Goal: Task Accomplishment & Management: Use online tool/utility

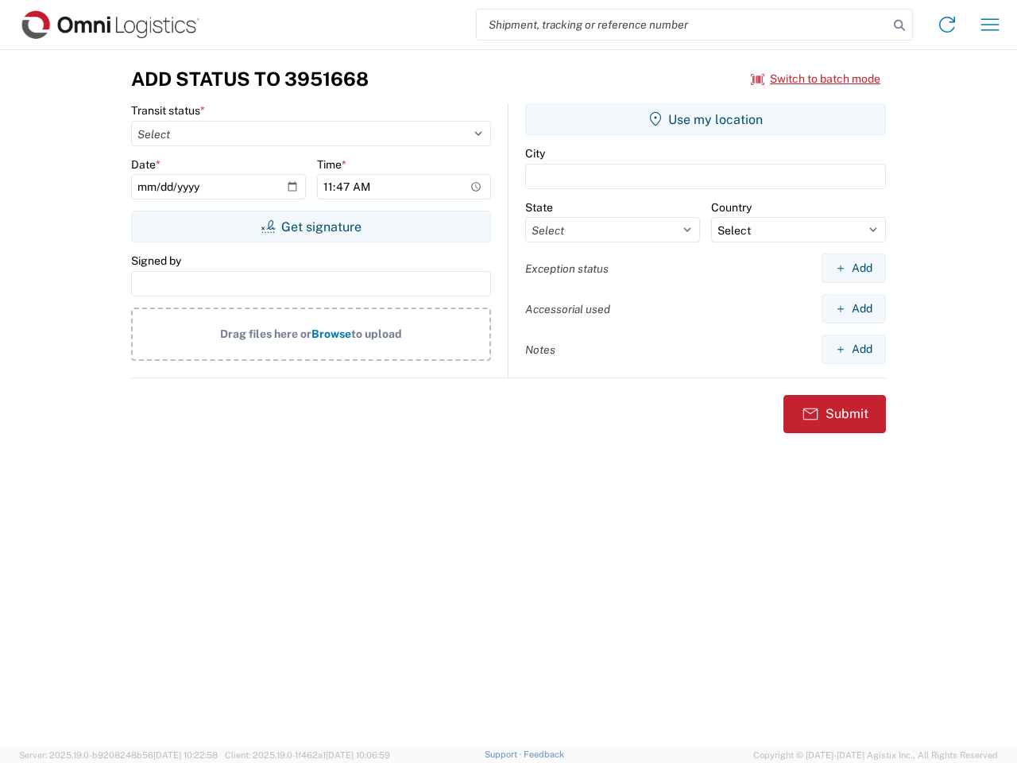
click at [682, 25] on input "search" at bounding box center [683, 25] width 412 height 30
click at [899, 25] on icon at bounding box center [899, 25] width 22 height 22
click at [947, 25] on icon at bounding box center [946, 24] width 25 height 25
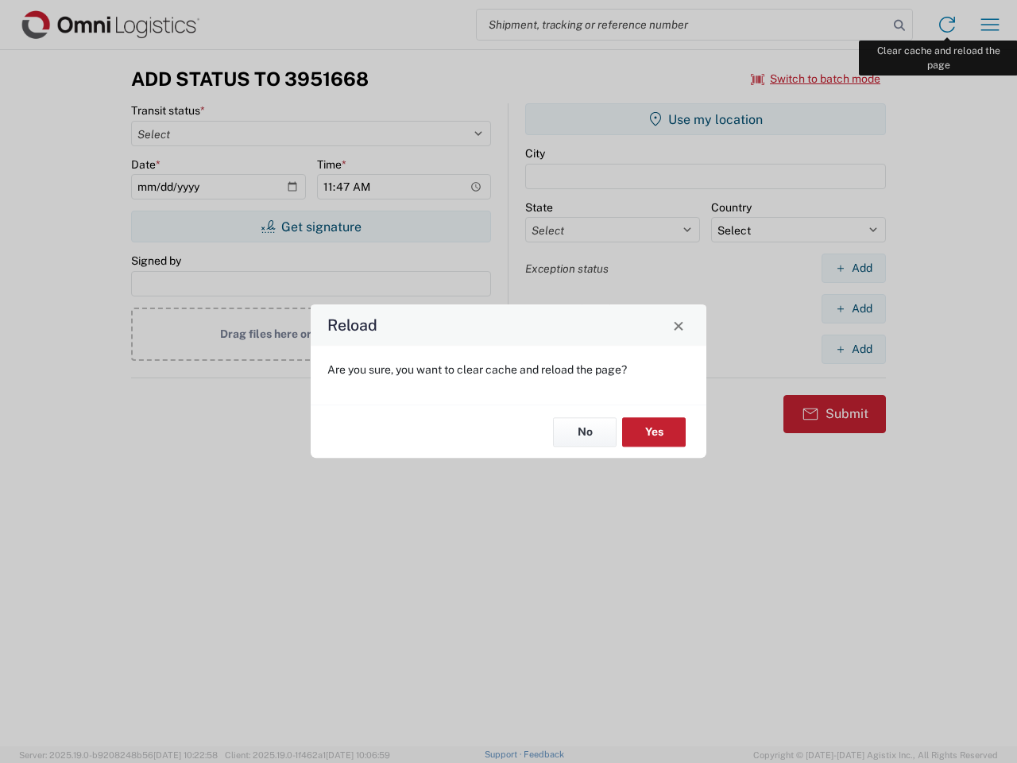
click at [990, 25] on div "Reload Are you sure, you want to clear cache and reload the page? No Yes" at bounding box center [508, 381] width 1017 height 763
click at [816, 79] on div "Reload Are you sure, you want to clear cache and reload the page? No Yes" at bounding box center [508, 381] width 1017 height 763
click at [311, 226] on div "Reload Are you sure, you want to clear cache and reload the page? No Yes" at bounding box center [508, 381] width 1017 height 763
click at [705, 119] on div "Reload Are you sure, you want to clear cache and reload the page? No Yes" at bounding box center [508, 381] width 1017 height 763
click at [853, 268] on div "Reload Are you sure, you want to clear cache and reload the page? No Yes" at bounding box center [508, 381] width 1017 height 763
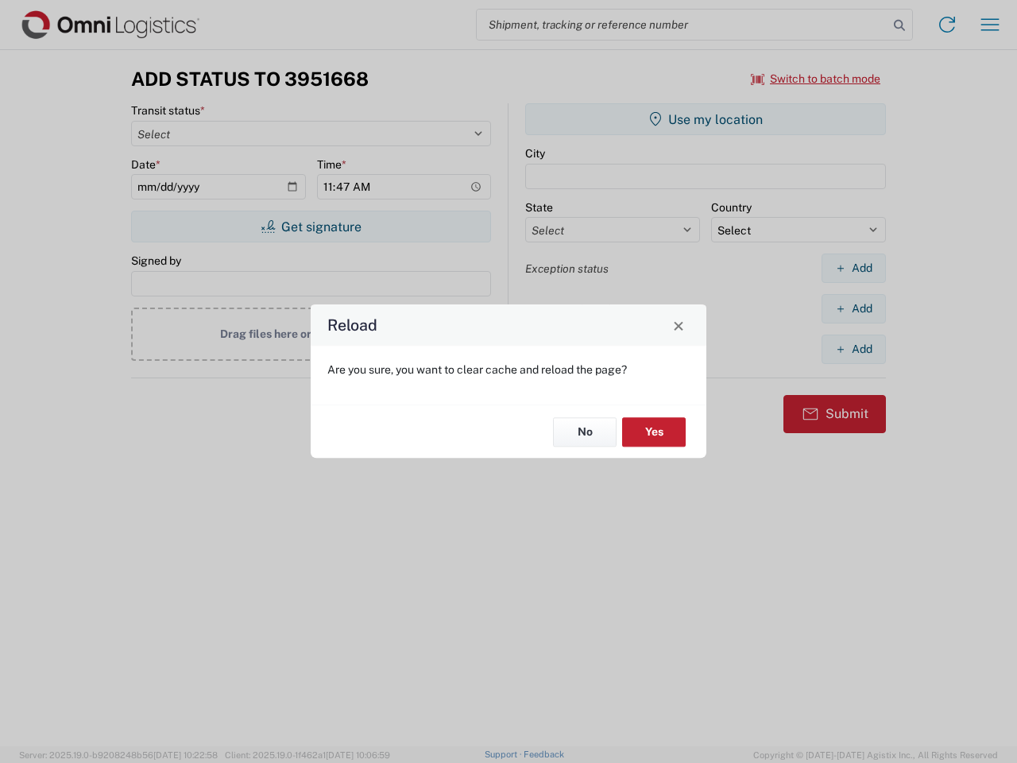
click at [853, 308] on div "Reload Are you sure, you want to clear cache and reload the page? No Yes" at bounding box center [508, 381] width 1017 height 763
click at [853, 349] on div "Reload Are you sure, you want to clear cache and reload the page? No Yes" at bounding box center [508, 381] width 1017 height 763
